Goal: Transaction & Acquisition: Purchase product/service

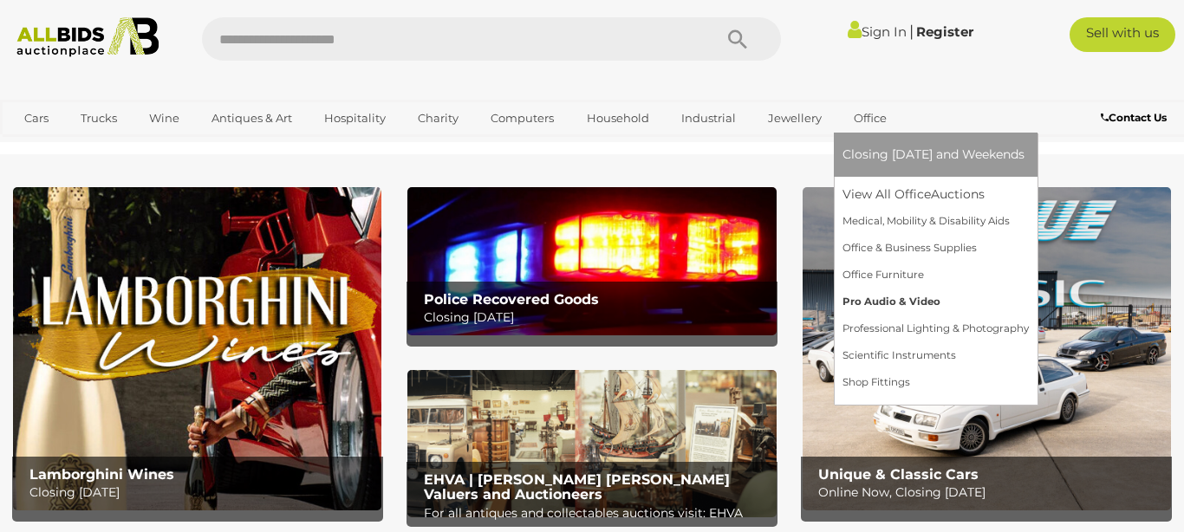
click at [855, 299] on link "Pro Audio & Video" at bounding box center [935, 302] width 186 height 27
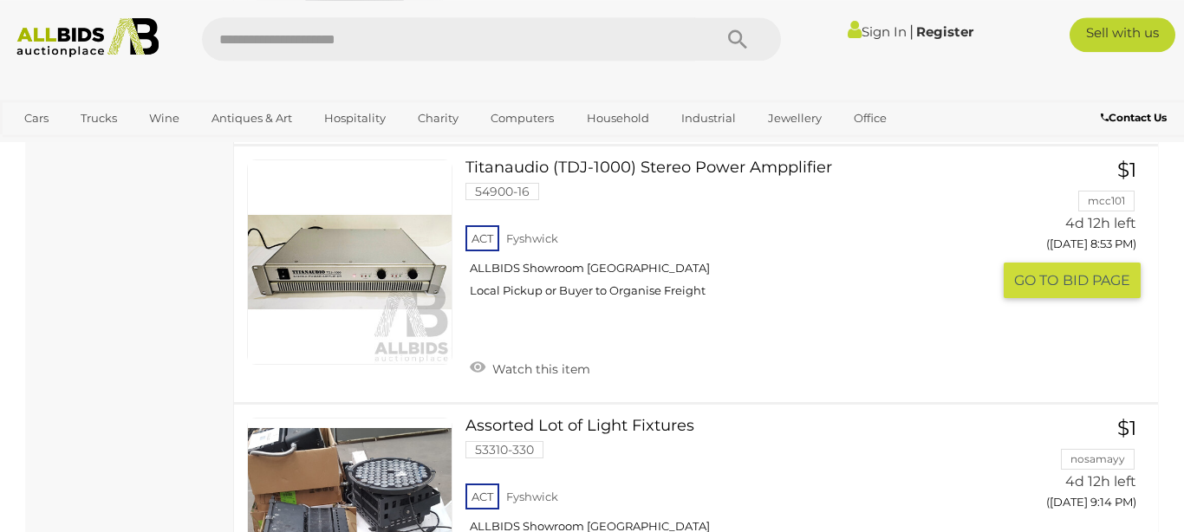
scroll to position [1383, 0]
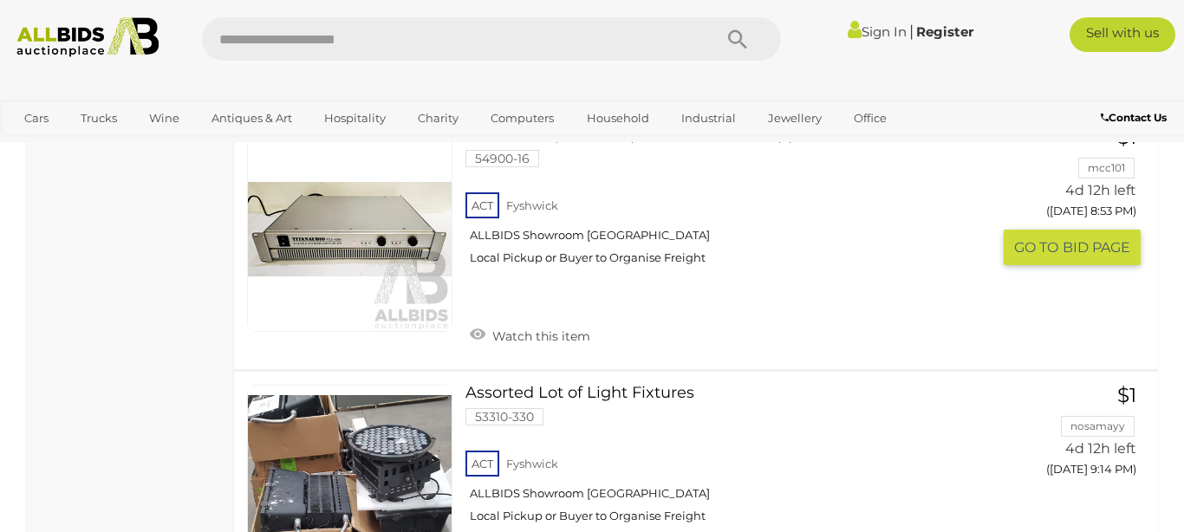
click at [399, 241] on link at bounding box center [349, 229] width 205 height 205
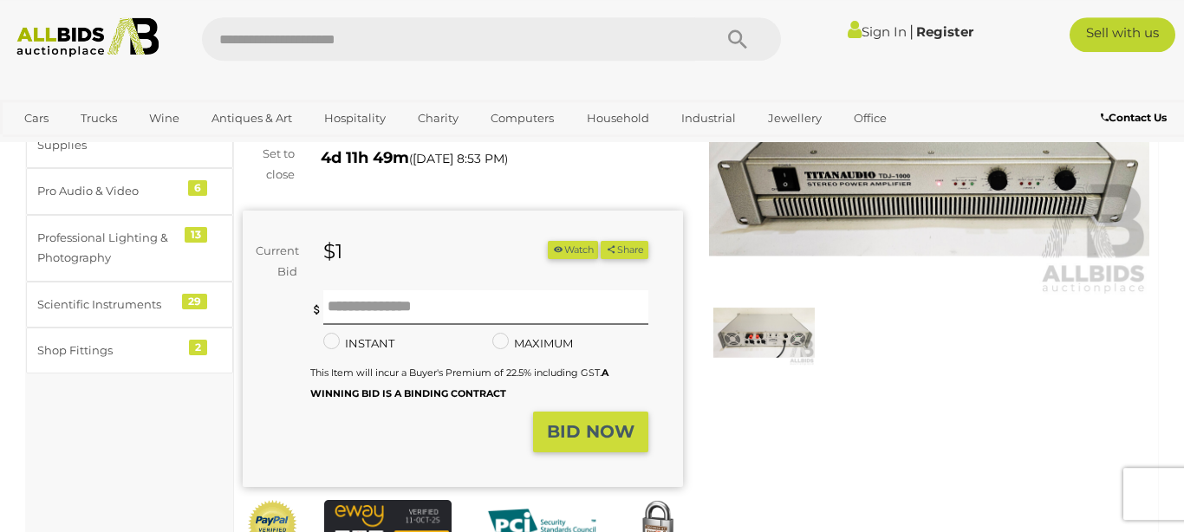
scroll to position [198, 0]
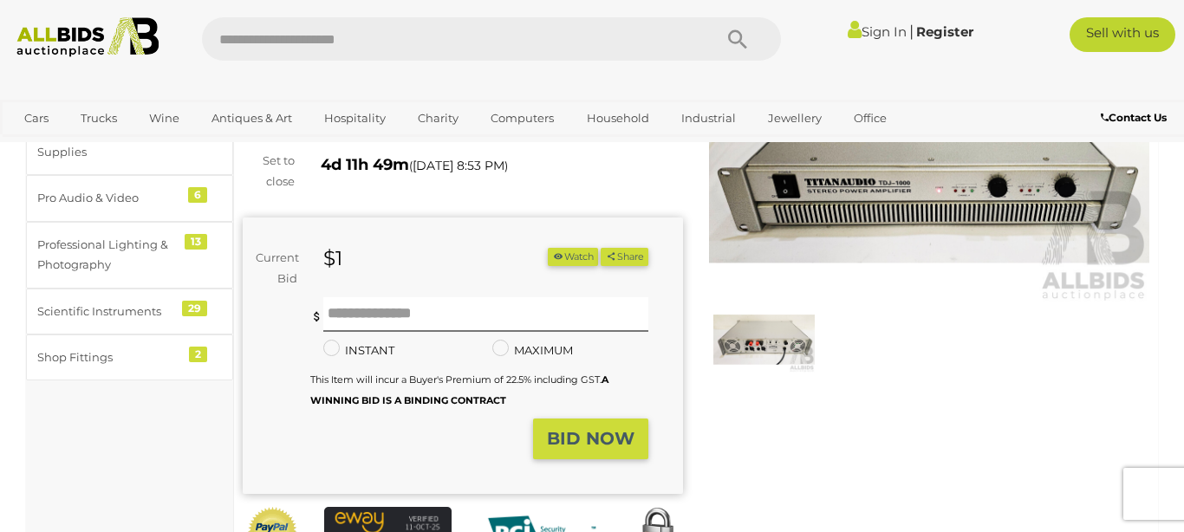
click at [769, 335] on img at bounding box center [763, 339] width 101 height 65
